Goal: Information Seeking & Learning: Understand process/instructions

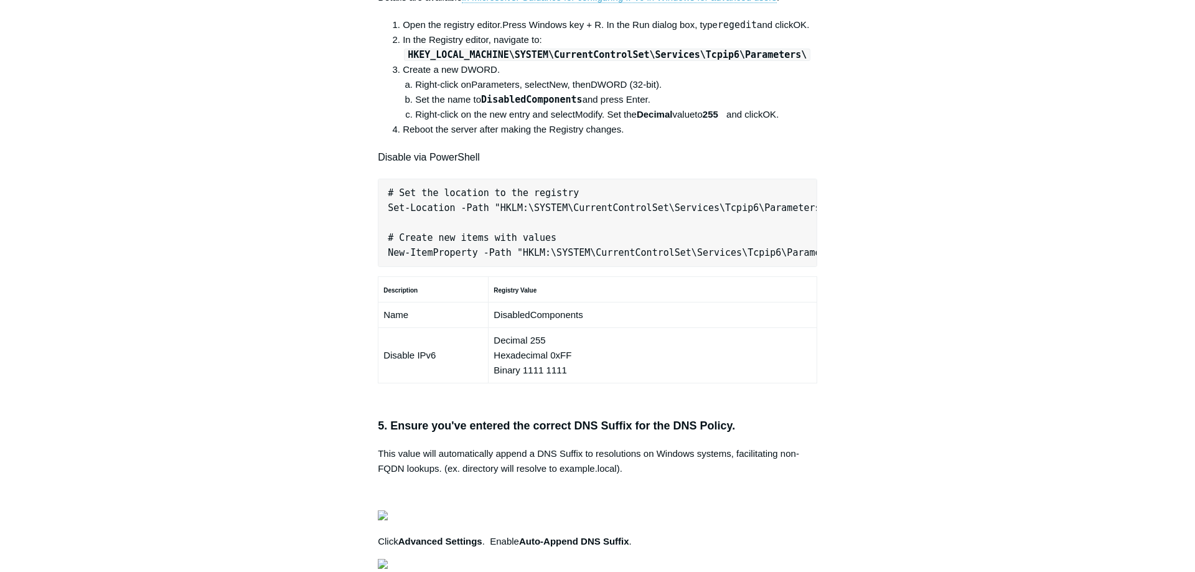
scroll to position [0, 392]
drag, startPoint x: 388, startPoint y: 415, endPoint x: 874, endPoint y: 424, distance: 486.4
copy pre "New-NetFirewallRule -DisplayName "Todyl SGN Network" -Direction Inbound -Progra…"
click at [1030, 146] on main "Todyl Support Center SASE & ZeroTrust - Secure DNS Configuration Articles in th…" at bounding box center [597, 262] width 1195 height 1806
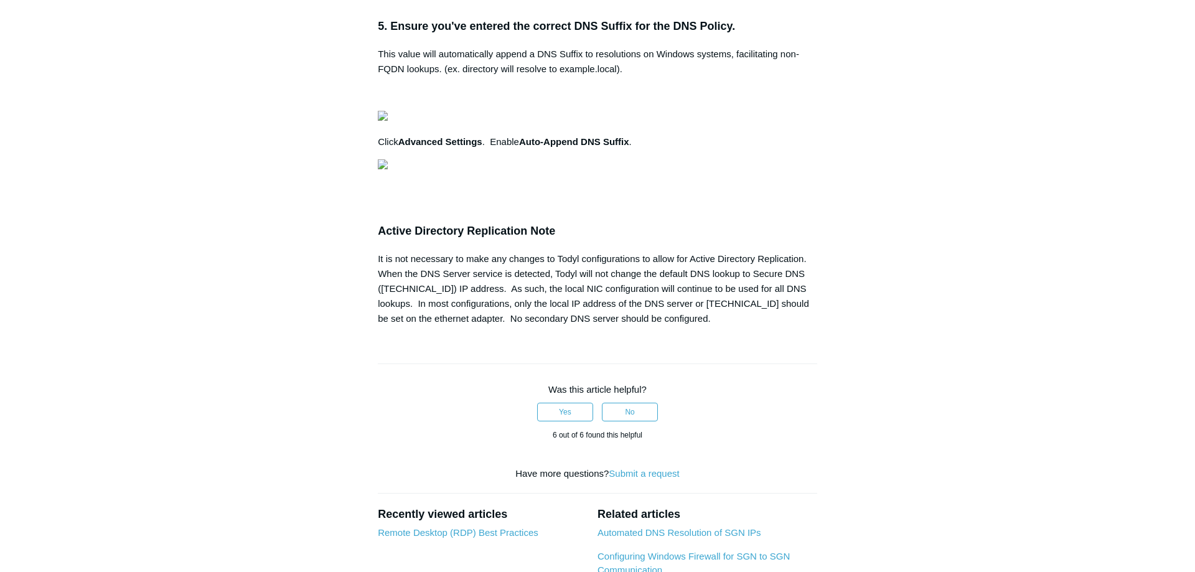
scroll to position [1089, 0]
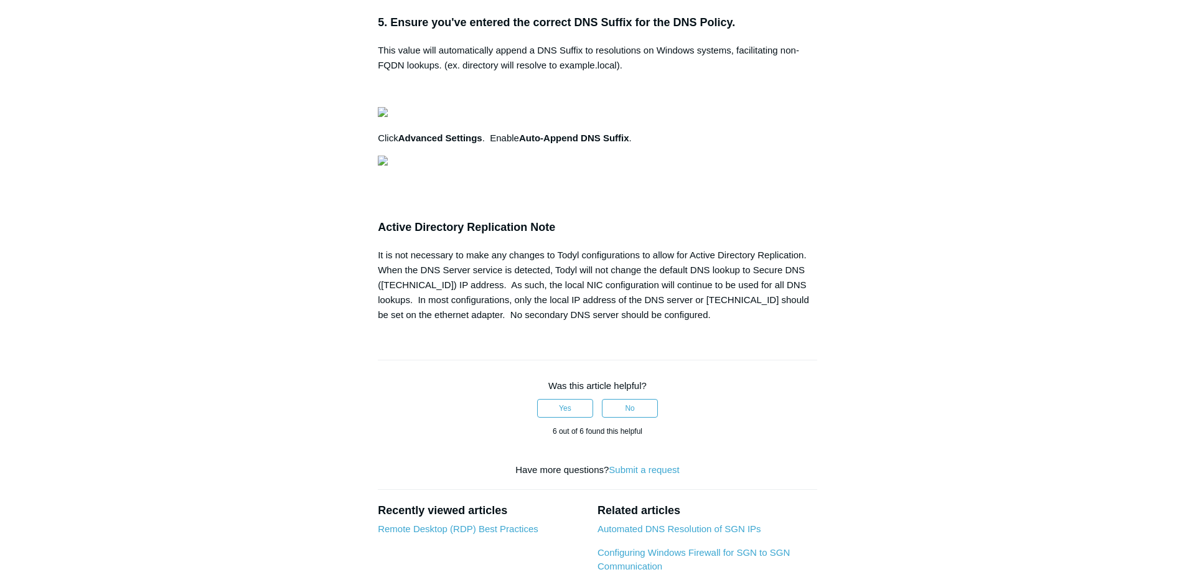
drag, startPoint x: 410, startPoint y: 204, endPoint x: 793, endPoint y: 207, distance: 383.6
copy code "HKEY_LOCAL_MACHINE\SYSTEM\CurrentControlSet\Services\Tcpip6\Parameters\"
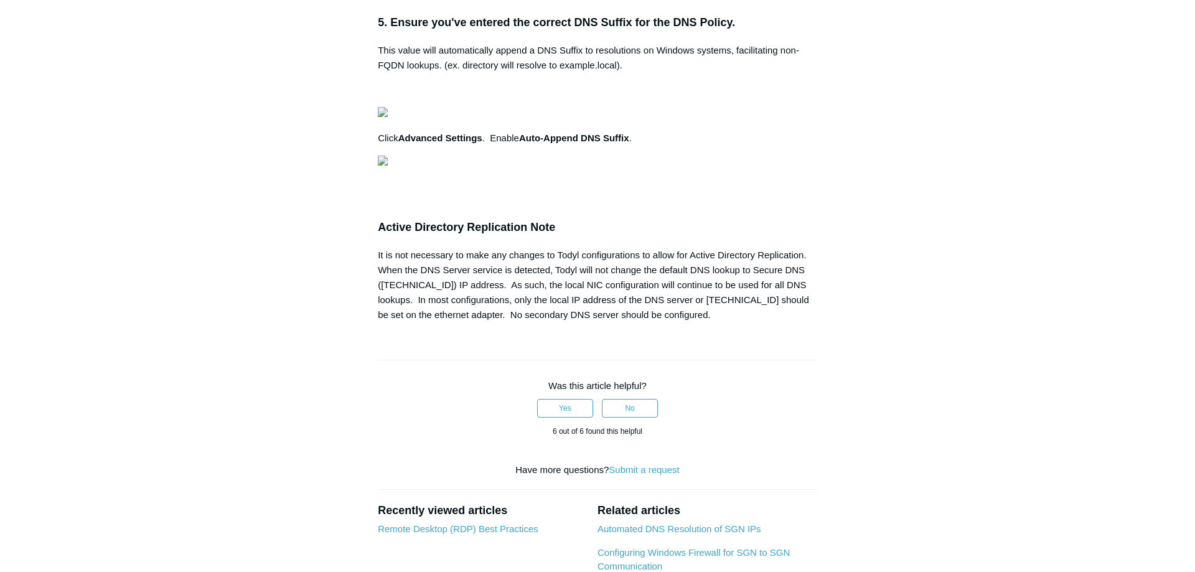
copy span "DisabledComponents"
